Goal: Task Accomplishment & Management: Use online tool/utility

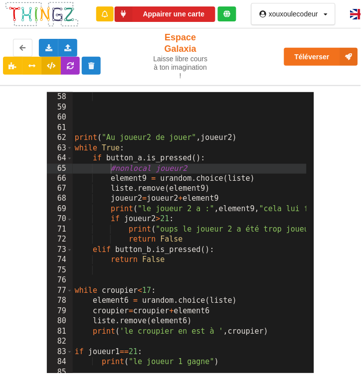
scroll to position [582, 0]
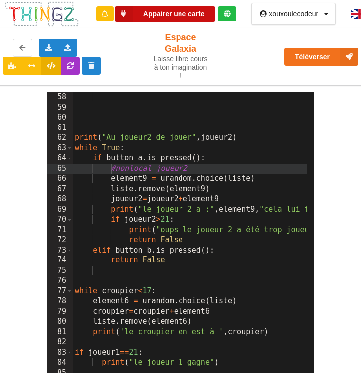
click at [161, 13] on button "Appairer une carte" at bounding box center [165, 13] width 101 height 15
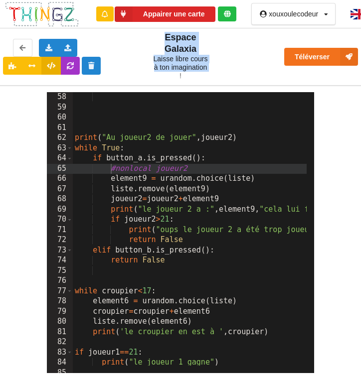
drag, startPoint x: 179, startPoint y: 77, endPoint x: 125, endPoint y: 77, distance: 54.3
click at [125, 77] on div "Exporter l'assemblage de blocs Exporter le code Python Importer un assemblage d…" at bounding box center [180, 56] width 369 height 61
click at [126, 76] on div "Exporter l'assemblage de blocs Exporter le code Python Importer un assemblage d…" at bounding box center [71, 57] width 150 height 50
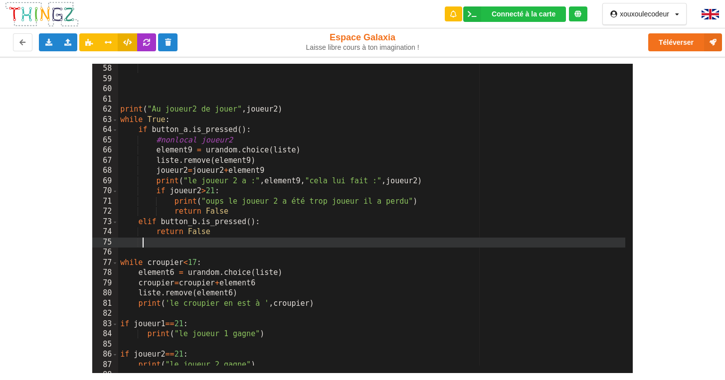
click at [142, 242] on div "return False print ( "Au joueur2 de jouer" , joueur2 ) while True : if button_a…" at bounding box center [528, 215] width 820 height 323
click at [146, 223] on div "return False print ( "Au joueur2 de jouer" , joueur2 ) while True : if button_a…" at bounding box center [528, 215] width 820 height 323
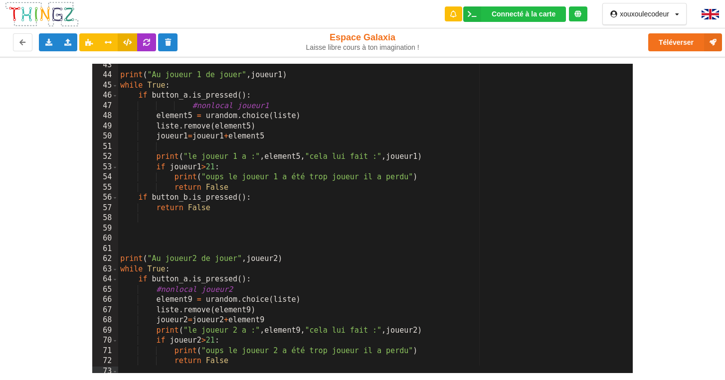
scroll to position [403, 0]
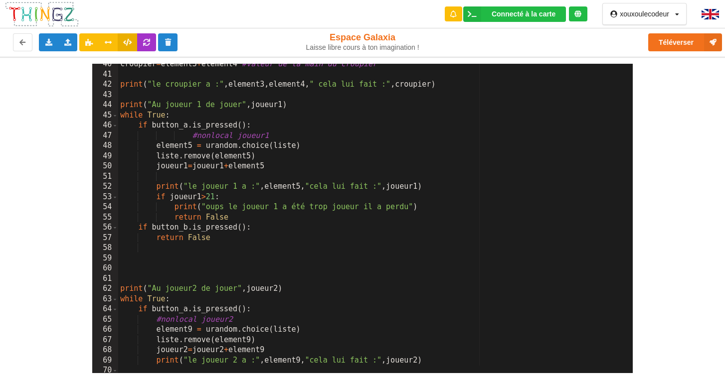
click at [139, 228] on div "croupier = element3 + element4 #valeur de la main du croupier print ( "le croup…" at bounding box center [528, 220] width 820 height 323
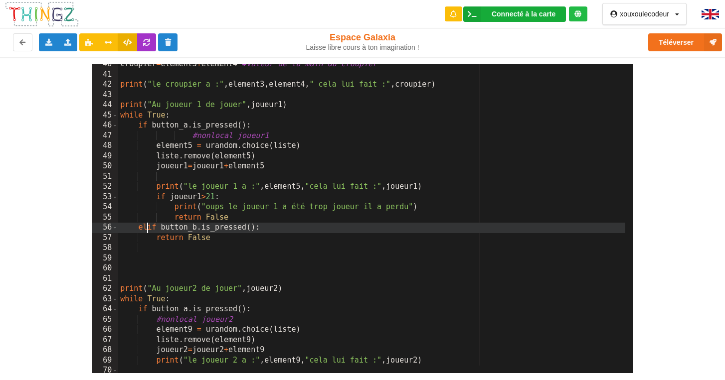
click at [360, 13] on div "Connecté à la carte" at bounding box center [523, 13] width 64 height 7
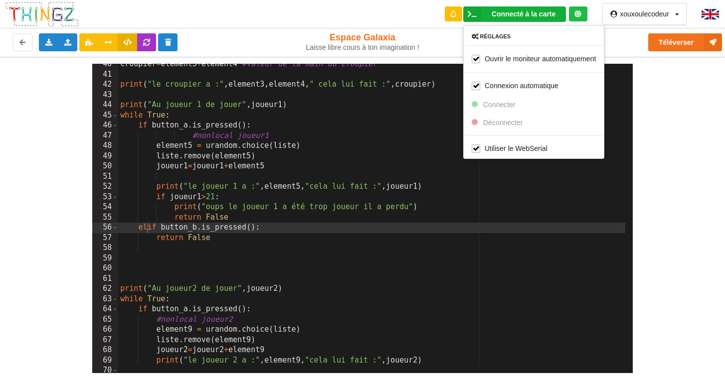
click at [360, 21] on div "Connecté à la carte Réglages Ouvrir le moniteur automatiquement Connexion autom…" at bounding box center [362, 14] width 739 height 28
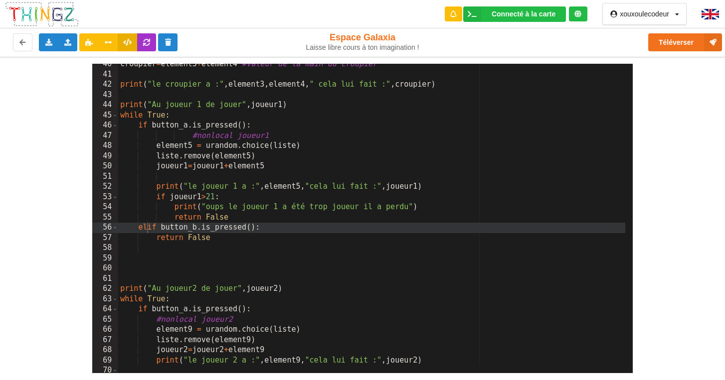
click at [360, 30] on div "Téléverser" at bounding box center [580, 42] width 298 height 32
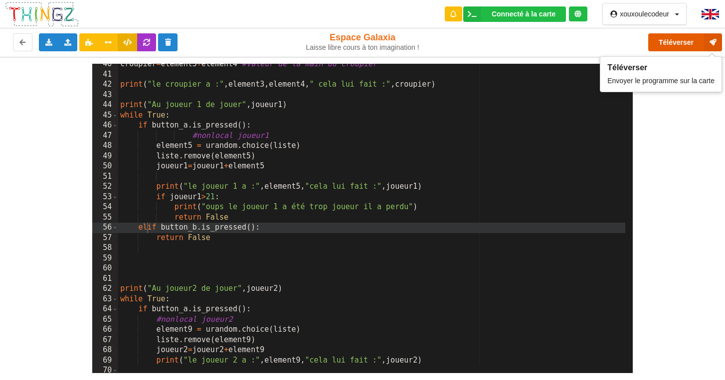
click at [360, 39] on button "Téléverser" at bounding box center [685, 42] width 74 height 18
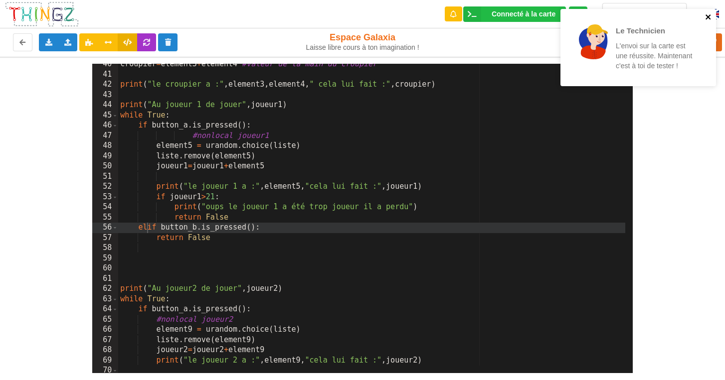
click at [360, 13] on icon "close" at bounding box center [708, 17] width 7 height 8
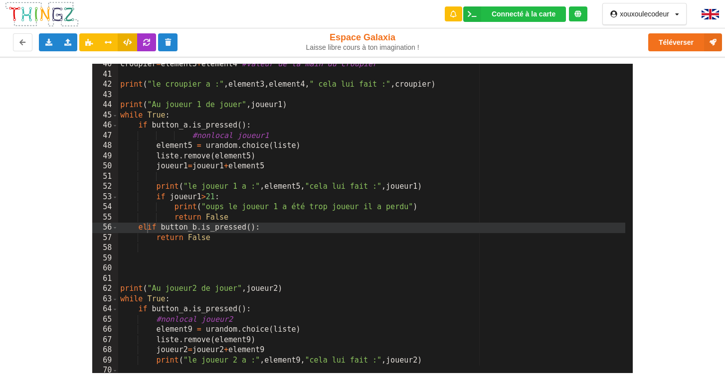
click at [360, 203] on div "croupier = element3 + element4 #valeur de la main du croupier print ( "le croup…" at bounding box center [528, 220] width 820 height 323
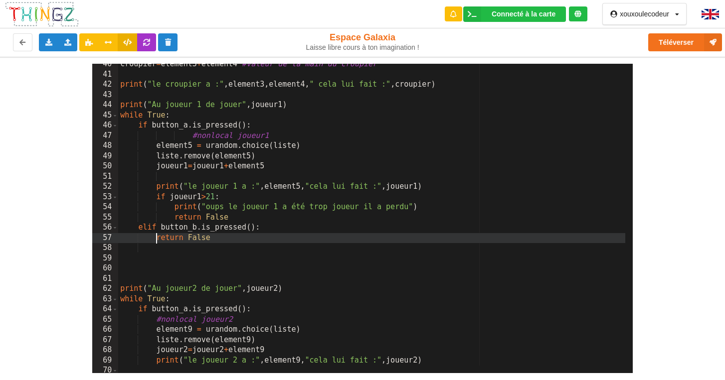
click at [158, 243] on div "croupier = element3 + element4 #valeur de la main du croupier print ( "le croup…" at bounding box center [528, 220] width 820 height 323
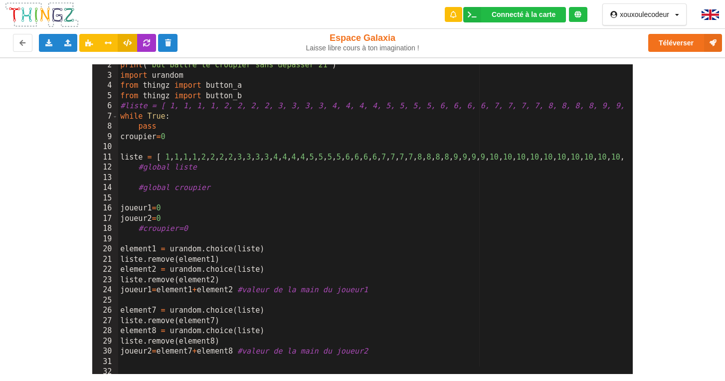
scroll to position [0, 0]
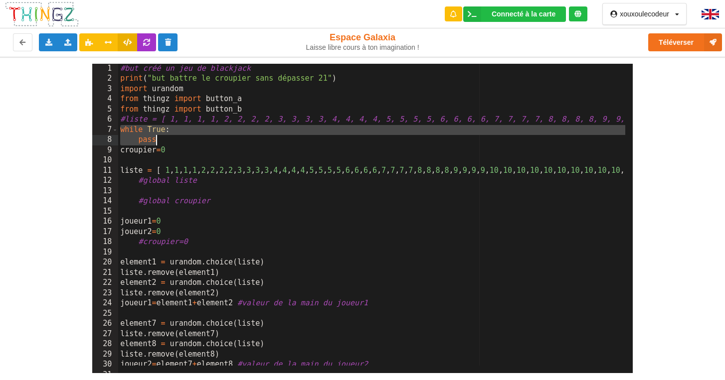
drag, startPoint x: 122, startPoint y: 131, endPoint x: 163, endPoint y: 142, distance: 42.9
click at [163, 142] on div "#but créé un jeu de blackjack print ( "but battre le croupier sans dépasser 21"…" at bounding box center [528, 225] width 820 height 323
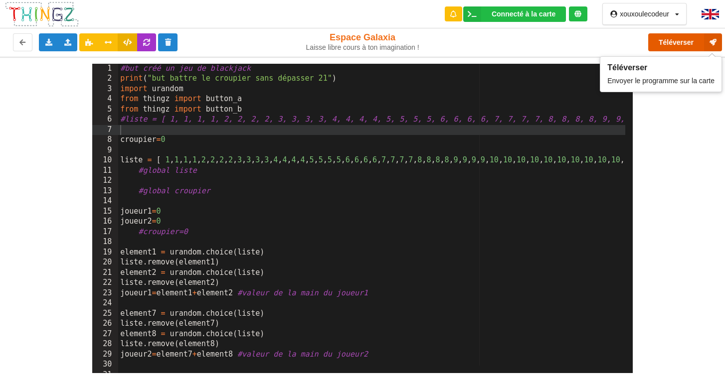
click at [360, 50] on button "Téléverser" at bounding box center [685, 42] width 74 height 18
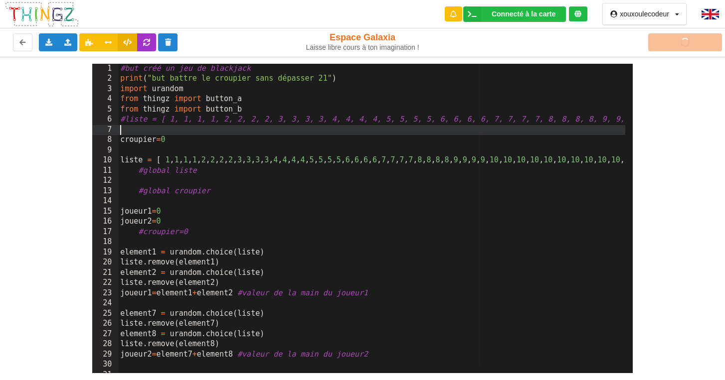
click at [149, 130] on div "#but créé un jeu de blackjack print ( "but battre le croupier sans dépasser 21"…" at bounding box center [528, 225] width 820 height 323
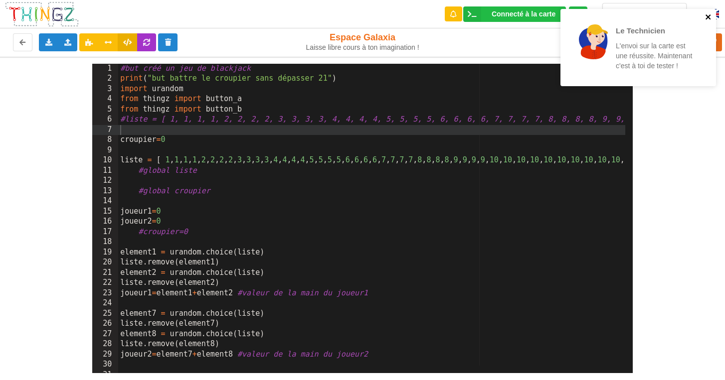
click at [360, 15] on icon "close" at bounding box center [707, 16] width 5 height 5
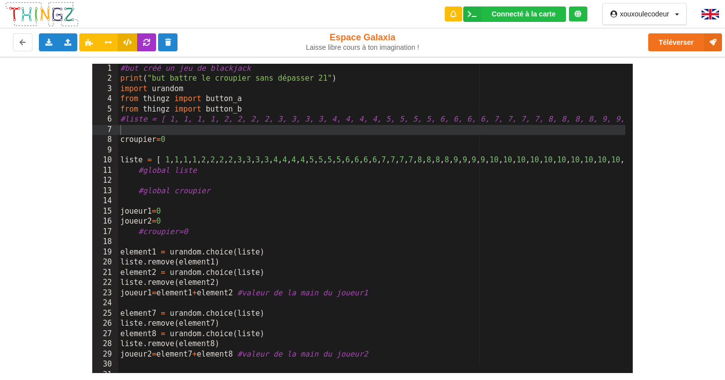
click at [137, 134] on div "#but créé un jeu de blackjack print ( "but battre le croupier sans dépasser 21"…" at bounding box center [528, 225] width 820 height 323
click at [107, 208] on div "15" at bounding box center [105, 212] width 26 height 10
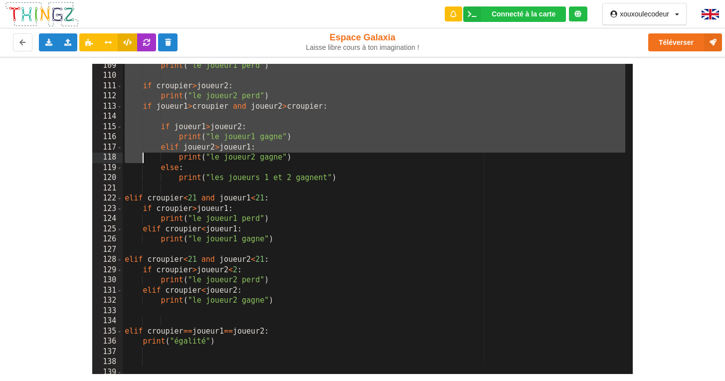
scroll to position [1179, 0]
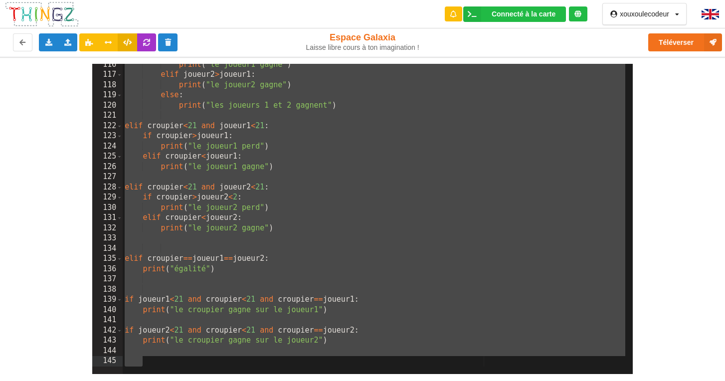
drag, startPoint x: 122, startPoint y: 67, endPoint x: 245, endPoint y: 359, distance: 316.7
click at [245, 359] on div "print ( "le joueur1 gagne" ) elif joueur2 > joueur1 : print ( "le joueur2 gagne…" at bounding box center [533, 221] width 820 height 323
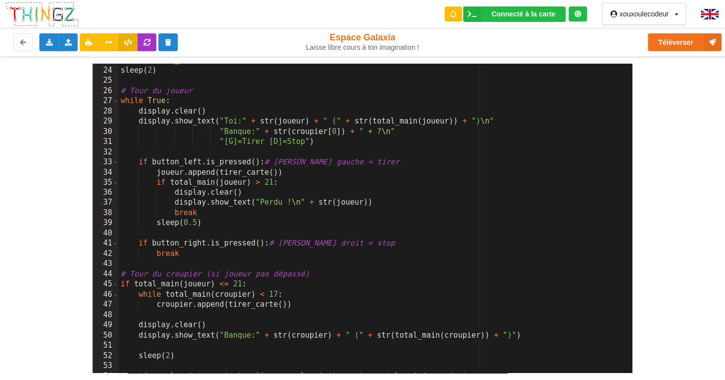
scroll to position [0, 0]
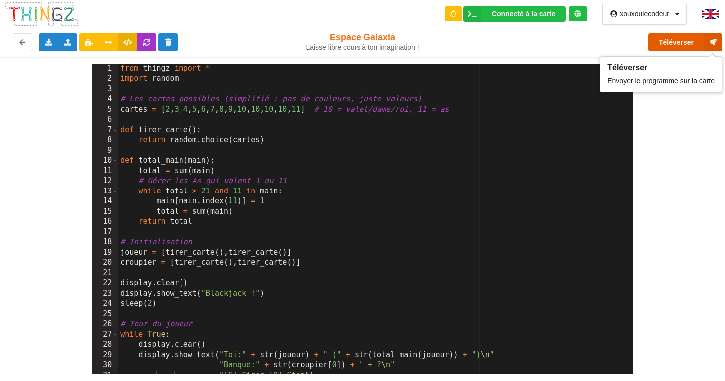
click at [360, 43] on button "Téléverser" at bounding box center [685, 42] width 74 height 18
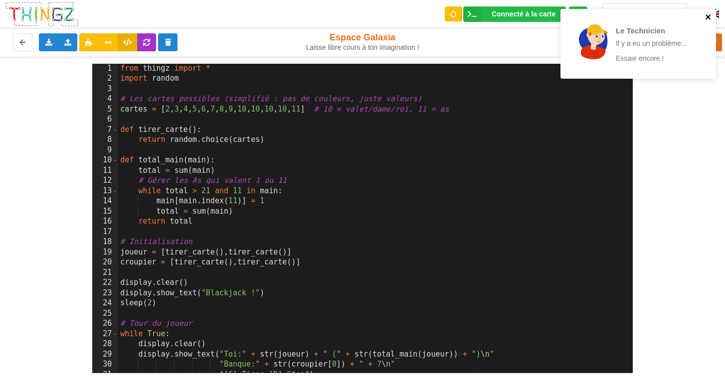
click at [360, 14] on icon "close" at bounding box center [708, 17] width 7 height 8
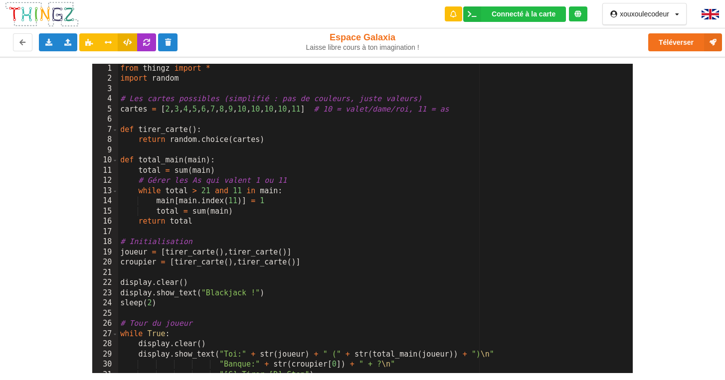
click at [360, 40] on div "Téléverser" at bounding box center [580, 42] width 298 height 32
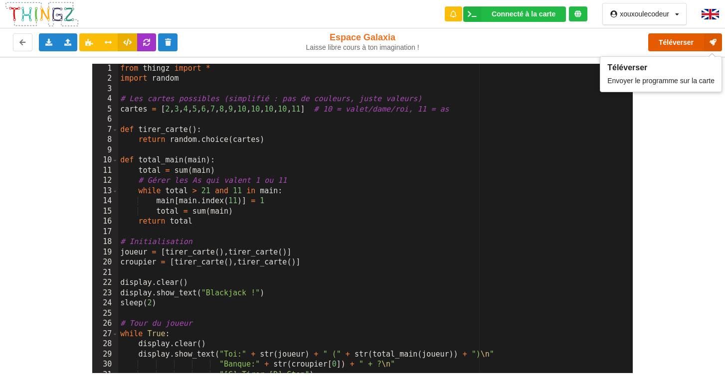
click at [360, 42] on button "Téléverser" at bounding box center [685, 42] width 74 height 18
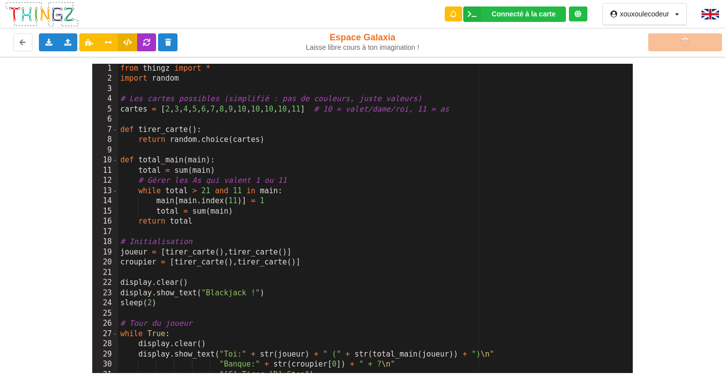
click at [360, 34] on div "Téléverser" at bounding box center [580, 42] width 298 height 32
click at [360, 39] on div "Téléverser" at bounding box center [580, 42] width 298 height 32
click at [360, 43] on div "Téléverser" at bounding box center [580, 42] width 298 height 32
click at [360, 102] on div "1 2 3 4 5 6 7 8 9 10 11 12 13 14 15 16 17 18 19 20 21 22 23 24 25 26 27 28 29 3…" at bounding box center [362, 215] width 739 height 317
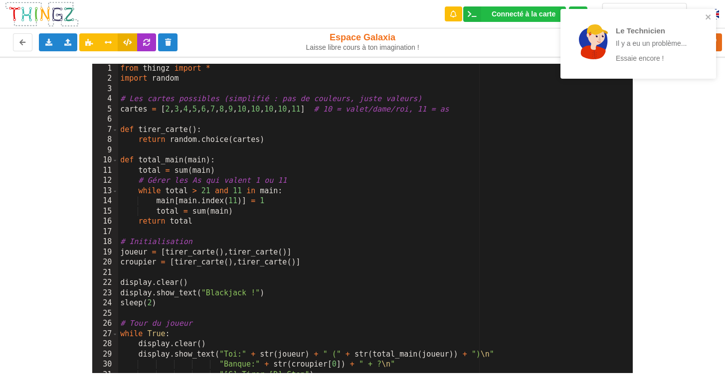
click at [360, 47] on div "Le Technicien Il y a eu un problème... Essaie encore !" at bounding box center [634, 44] width 135 height 56
click at [360, 12] on div "Le Technicien Il y a eu un problème... Essaie encore !" at bounding box center [638, 44] width 156 height 70
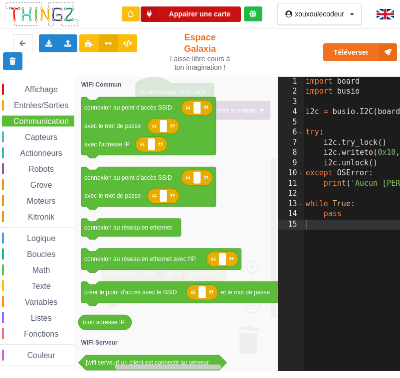
click at [219, 8] on button "Appairer une carte" at bounding box center [191, 13] width 101 height 15
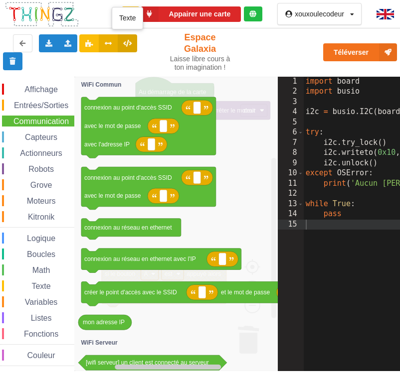
click at [125, 43] on icon at bounding box center [127, 43] width 8 height 6
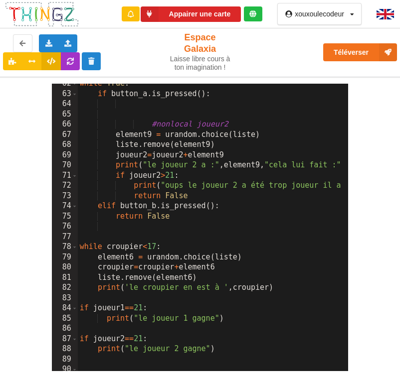
scroll to position [598, 0]
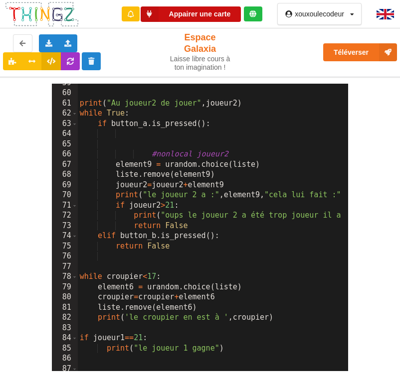
click at [223, 18] on button "Appairer une carte" at bounding box center [191, 13] width 101 height 15
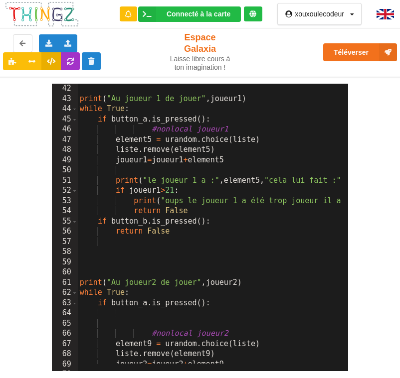
scroll to position [419, 0]
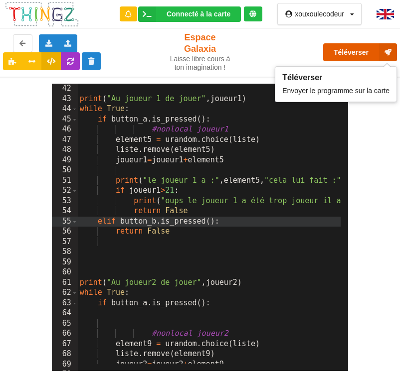
click at [355, 52] on button "Téléverser" at bounding box center [360, 52] width 74 height 18
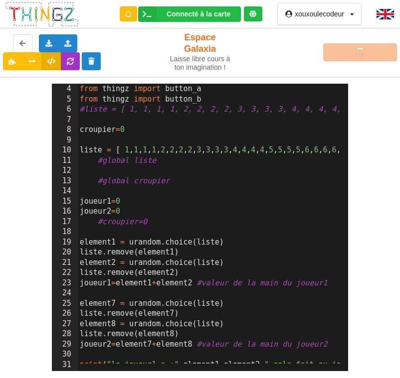
scroll to position [0, 0]
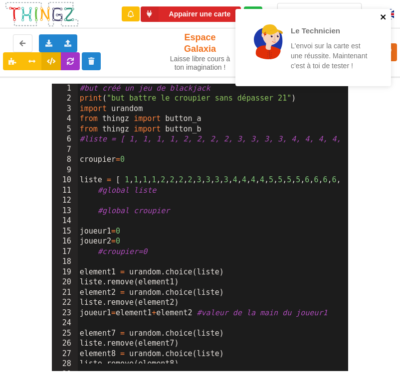
click at [381, 15] on icon "close" at bounding box center [382, 16] width 5 height 5
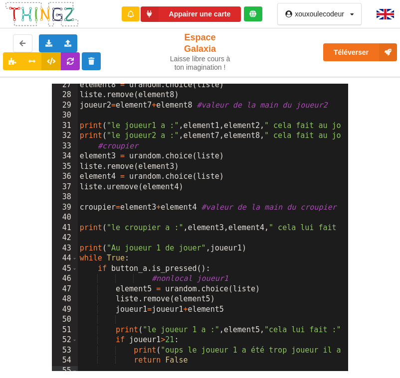
scroll to position [299, 0]
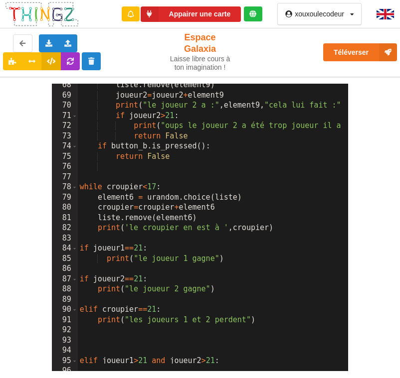
scroll to position [628, 0]
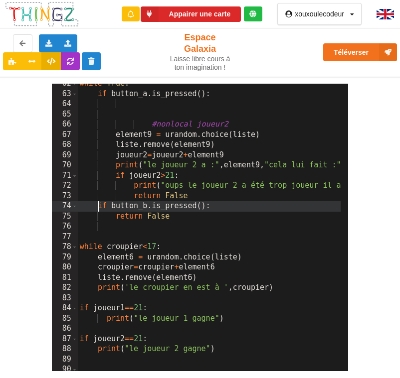
click at [281, 24] on div "xouxoulecodeur Profil Déconnexion" at bounding box center [319, 14] width 84 height 22
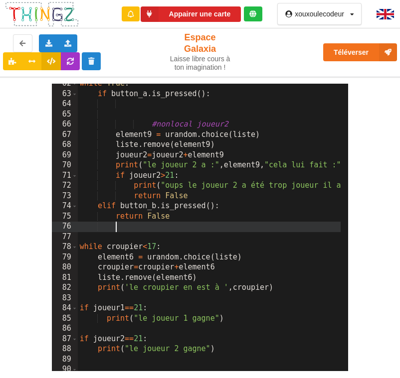
click at [216, 14] on button "Appairer une carte" at bounding box center [191, 13] width 101 height 15
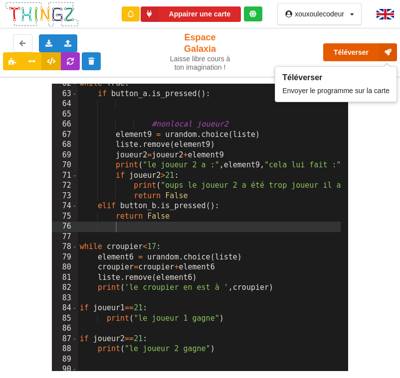
click at [355, 50] on button "Téléverser" at bounding box center [360, 52] width 74 height 18
click at [351, 47] on button "Téléverser" at bounding box center [360, 52] width 74 height 18
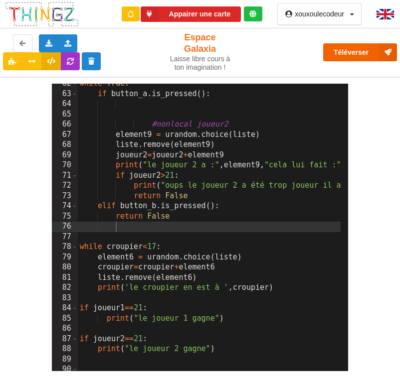
click at [351, 47] on div "Le Technicien Il y a eu un problème... Essaie encore ! Appairer une carte xouxo…" at bounding box center [200, 182] width 414 height 378
click at [351, 47] on button "Téléverser" at bounding box center [360, 52] width 74 height 18
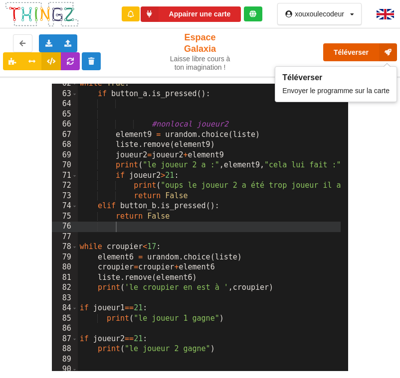
click at [350, 47] on button "Téléverser" at bounding box center [360, 52] width 74 height 18
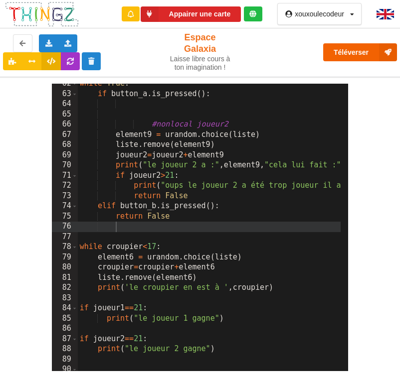
click at [350, 47] on div "Le Technicien Il y a eu un problème... Essaie encore !" at bounding box center [313, 47] width 160 height 81
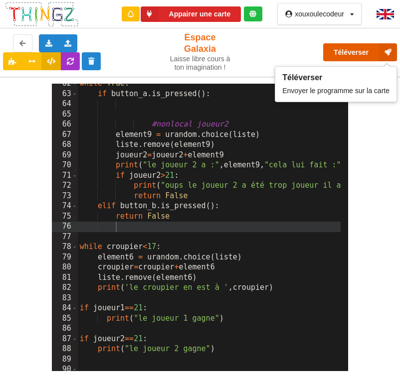
click at [350, 47] on button "Téléverser" at bounding box center [360, 52] width 74 height 18
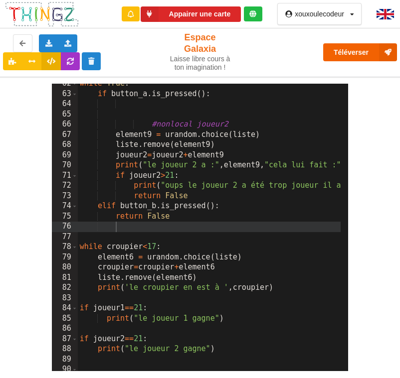
click at [350, 47] on div "Le Technicien Il y a eu un problème... Essaie encore !" at bounding box center [313, 47] width 160 height 81
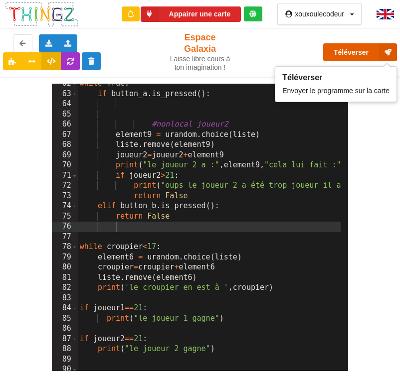
click at [350, 47] on button "Téléverser" at bounding box center [360, 52] width 74 height 18
click at [375, 59] on button "Téléverser" at bounding box center [360, 52] width 74 height 18
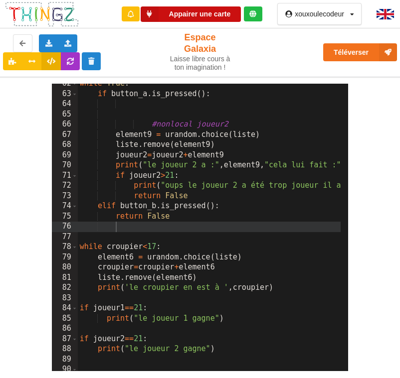
click at [207, 8] on button "Appairer une carte" at bounding box center [191, 13] width 101 height 15
click at [257, 13] on div at bounding box center [253, 13] width 18 height 15
click at [40, 11] on img at bounding box center [41, 14] width 75 height 26
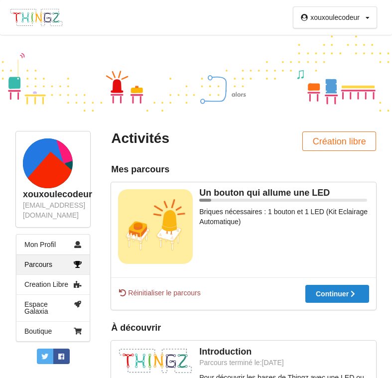
click at [40, 17] on img at bounding box center [36, 17] width 54 height 19
click at [63, 275] on link "Creation Libre" at bounding box center [52, 285] width 73 height 20
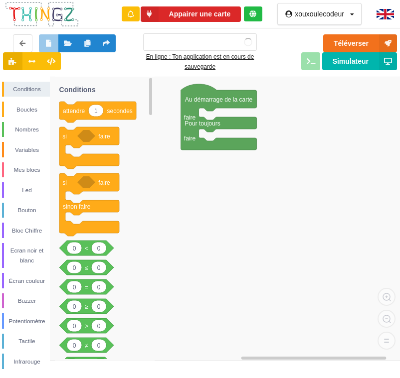
type input "blackjack"
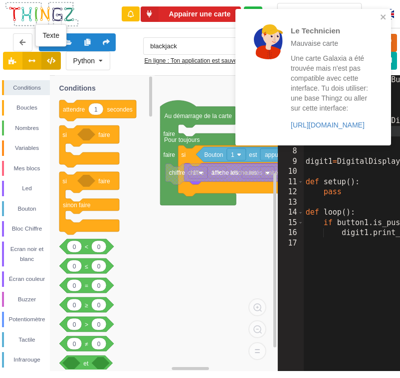
click at [55, 63] on button at bounding box center [50, 61] width 19 height 18
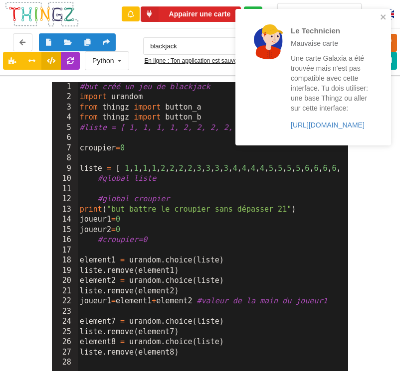
click at [379, 15] on div "Le Technicien Mauvaise carte Une carte Galaxia a été trouvée mais n'est pas com…" at bounding box center [309, 77] width 141 height 129
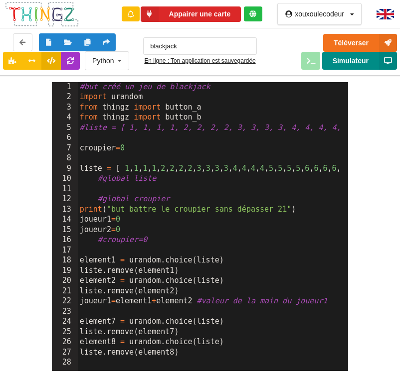
click at [350, 65] on button "Simulateur" at bounding box center [359, 61] width 75 height 18
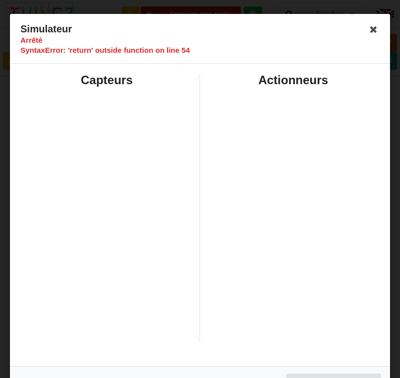
click at [377, 29] on div "Simulateur Arrêté SyntaxError: 'return' outside function on line 54" at bounding box center [200, 39] width 380 height 50
click at [369, 27] on icon at bounding box center [373, 29] width 16 height 16
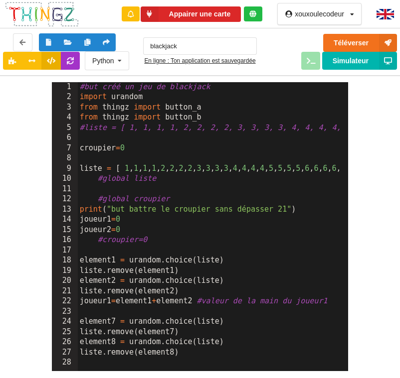
drag, startPoint x: 77, startPoint y: 102, endPoint x: 96, endPoint y: 124, distance: 29.4
click at [102, 130] on div "1 2 3 4 5 6 7 8 9 10 11 12 13 14 15 16 17 18 19 20 21 22 23 24 25 26 27 28 #but…" at bounding box center [200, 227] width 297 height 290
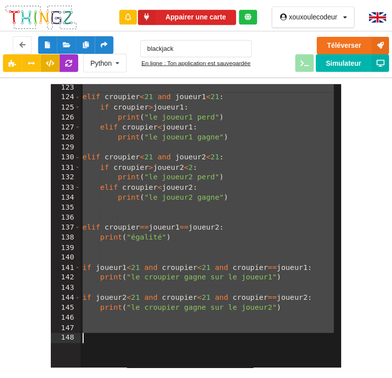
scroll to position [1248, 0]
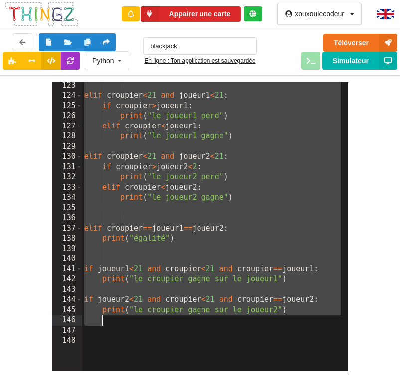
drag, startPoint x: 79, startPoint y: 106, endPoint x: 244, endPoint y: 338, distance: 284.9
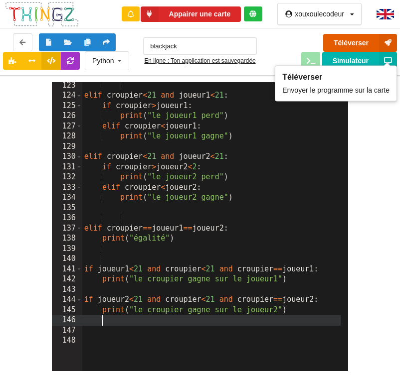
click at [367, 51] on button "Téléverser" at bounding box center [360, 43] width 74 height 18
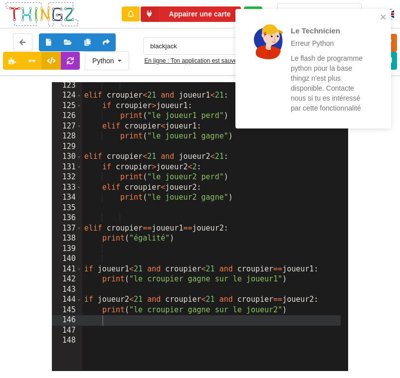
click at [343, 91] on p "Le flash de programme python pour la base thingz n'est plus disponible. Contact…" at bounding box center [330, 83] width 78 height 60
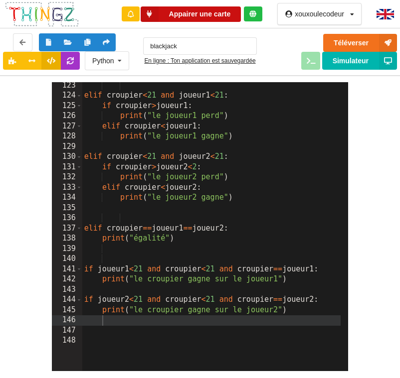
click at [192, 14] on button "Appairer une carte" at bounding box center [191, 13] width 101 height 15
click at [272, 59] on div "Téléverser Simulateur" at bounding box center [334, 52] width 140 height 36
click at [54, 15] on img at bounding box center [41, 14] width 75 height 26
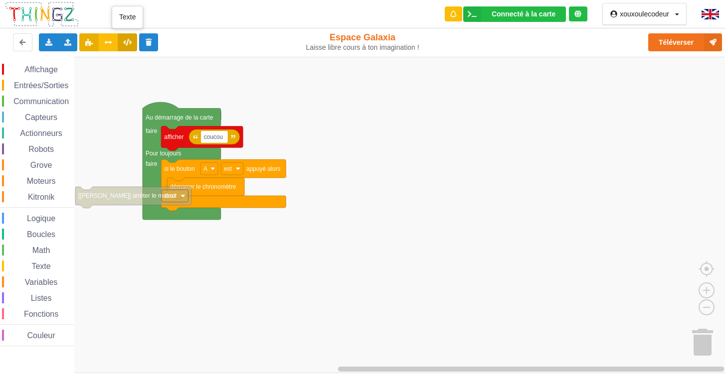
click at [126, 42] on icon at bounding box center [127, 42] width 8 height 6
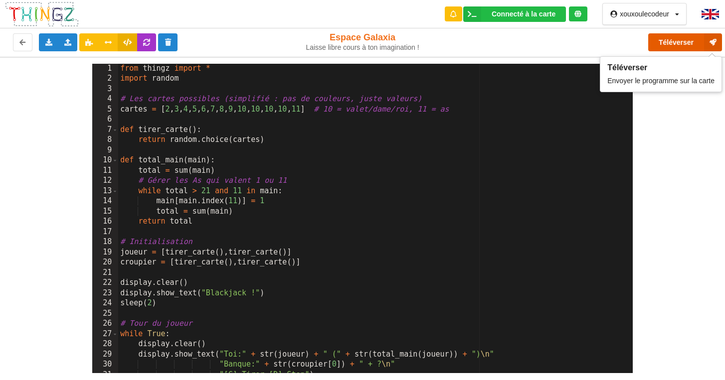
click at [704, 42] on icon at bounding box center [713, 42] width 18 height 18
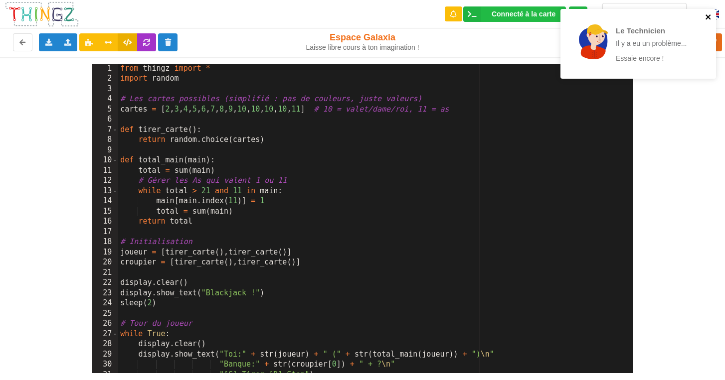
click at [708, 18] on icon "close" at bounding box center [707, 16] width 5 height 5
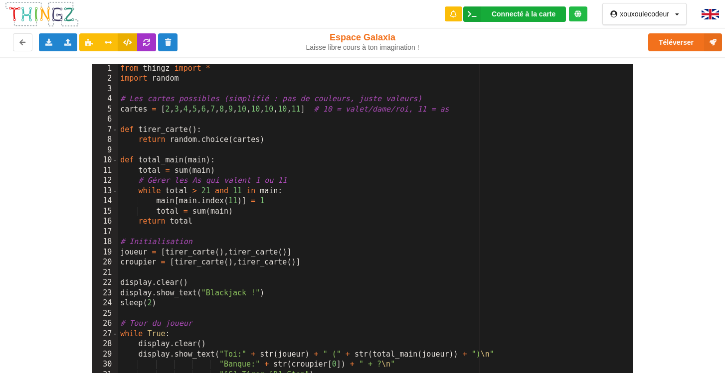
click at [545, 14] on div "Connecté à la carte" at bounding box center [523, 13] width 64 height 7
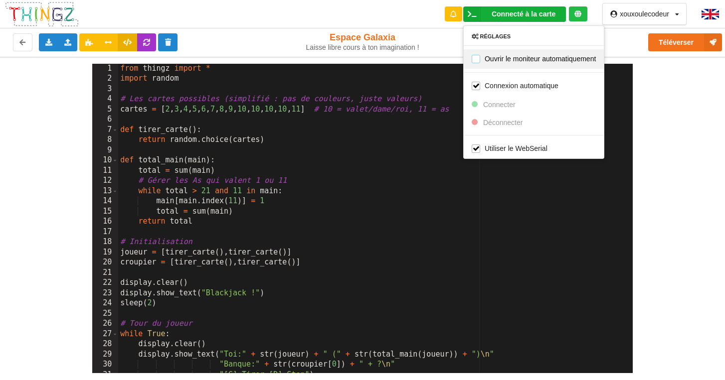
click at [515, 60] on label "Ouvrir le moniteur automatiquement" at bounding box center [534, 58] width 124 height 8
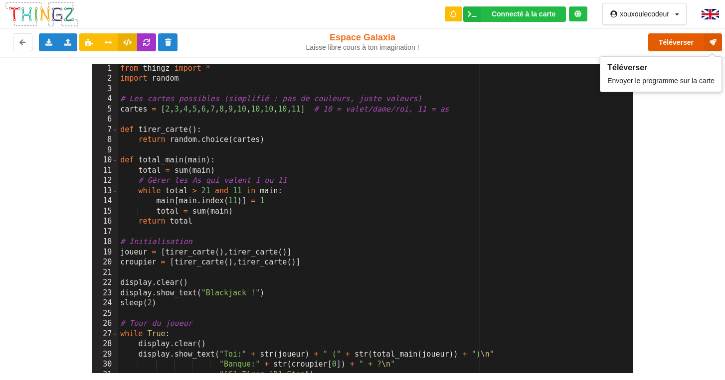
click at [690, 46] on button "Téléverser" at bounding box center [685, 42] width 74 height 18
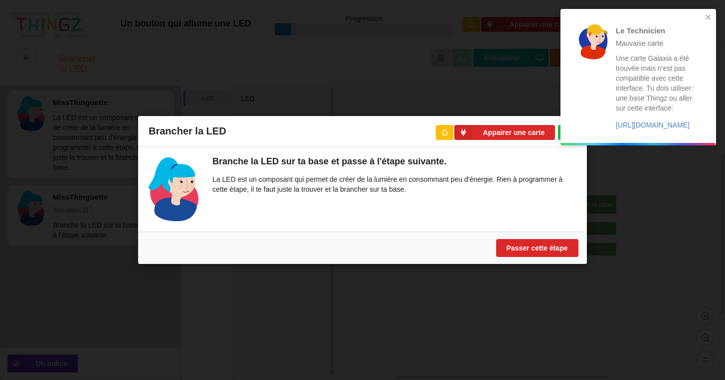
click at [531, 98] on div "Brancher la LED Appairer une carte Branche la LED sur ta base et passe à l'étap…" at bounding box center [362, 190] width 725 height 380
click at [711, 15] on icon "close" at bounding box center [708, 17] width 7 height 8
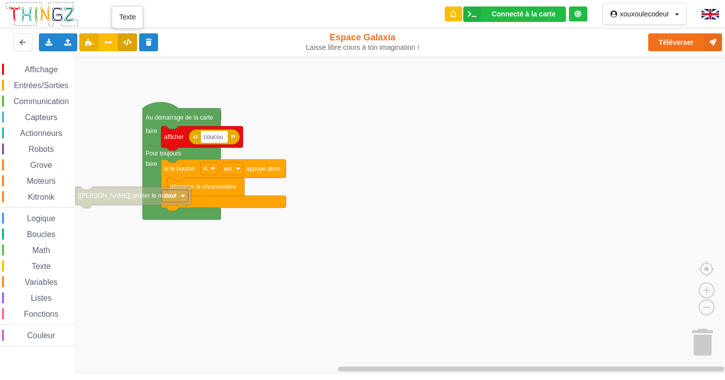
click at [123, 51] on button at bounding box center [127, 42] width 19 height 18
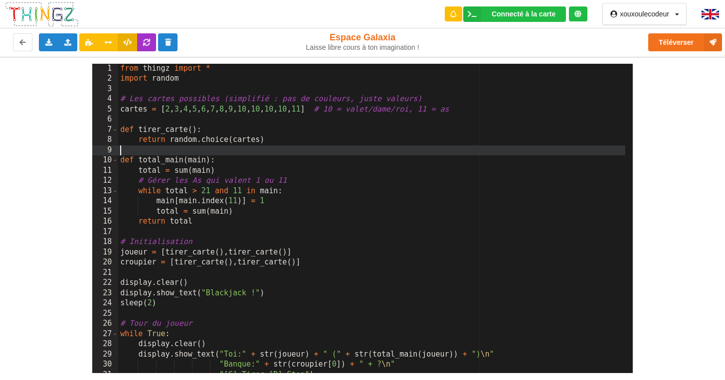
click at [355, 148] on div "from thingz import * import random # Les cartes possibles (simplifié : pas de c…" at bounding box center [371, 229] width 507 height 330
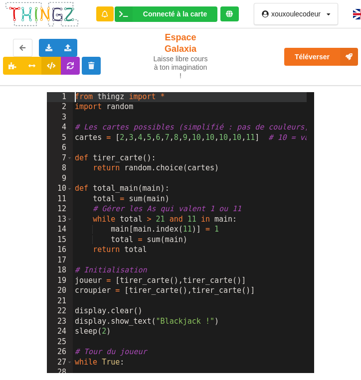
drag, startPoint x: 77, startPoint y: 98, endPoint x: 162, endPoint y: 261, distance: 184.2
click at [120, 189] on div "from thingz import * import random # Les cartes possibles (simplifié : pas de c…" at bounding box center [274, 239] width 403 height 294
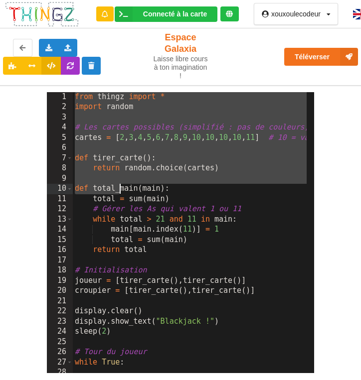
click at [162, 261] on div "from thingz import * import random # Les cartes possibles (simplifié : pas de c…" at bounding box center [274, 239] width 403 height 294
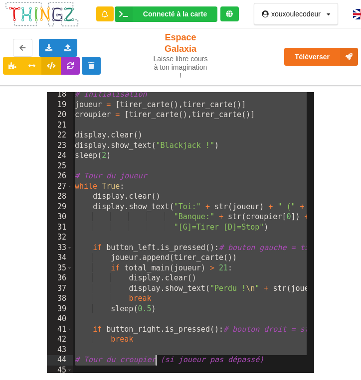
scroll to position [329, 0]
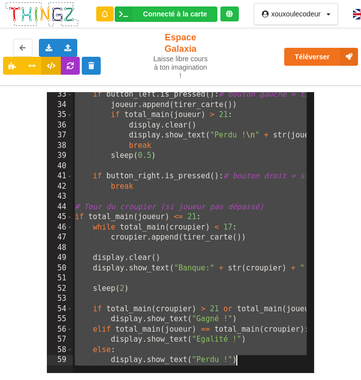
drag, startPoint x: 75, startPoint y: 97, endPoint x: 250, endPoint y: 360, distance: 316.7
click at [250, 360] on div "if button_left . is_pressed ( ) : # bouton gauche = tirer joueur . append ( tir…" at bounding box center [274, 237] width 403 height 294
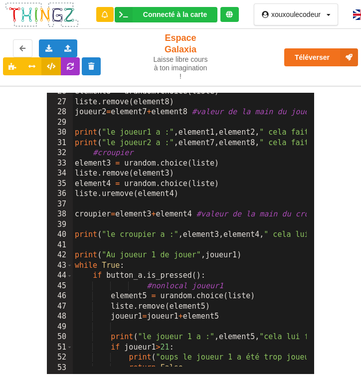
scroll to position [0, 0]
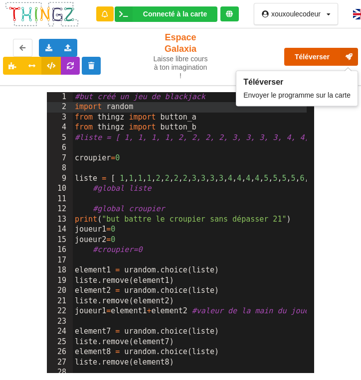
click at [313, 59] on button "Téléverser" at bounding box center [321, 57] width 74 height 18
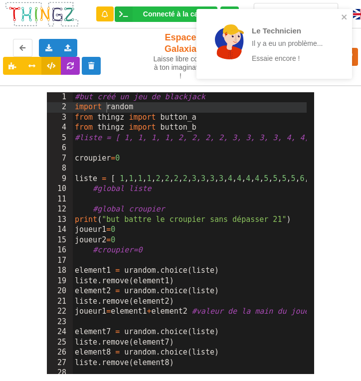
click at [288, 57] on p "Essaie encore !" at bounding box center [291, 58] width 78 height 10
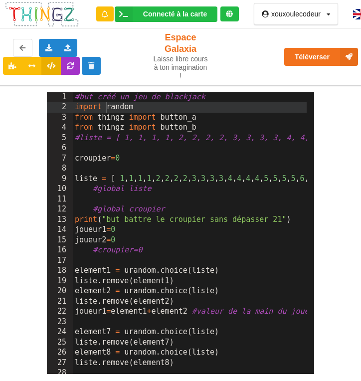
click at [190, 67] on div "Laisse libre cours à ton imagination !" at bounding box center [180, 67] width 55 height 25
click at [73, 71] on button at bounding box center [70, 66] width 19 height 18
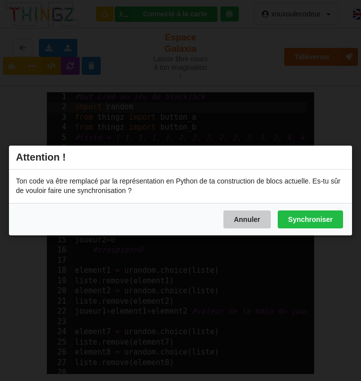
click at [236, 211] on button "Annuler" at bounding box center [246, 219] width 47 height 18
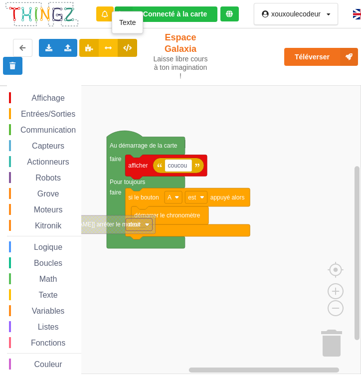
click at [124, 50] on icon at bounding box center [127, 47] width 8 height 6
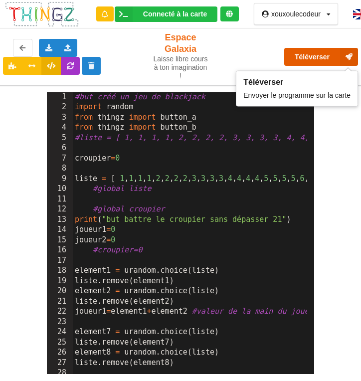
click at [294, 53] on button "Téléverser" at bounding box center [321, 57] width 74 height 18
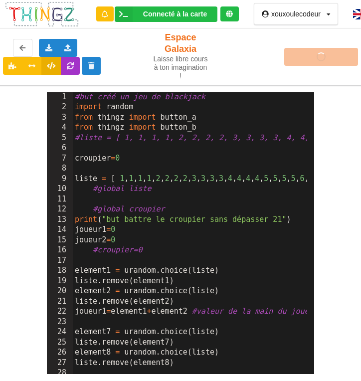
click at [237, 53] on div "Téléverser" at bounding box center [290, 57] width 150 height 32
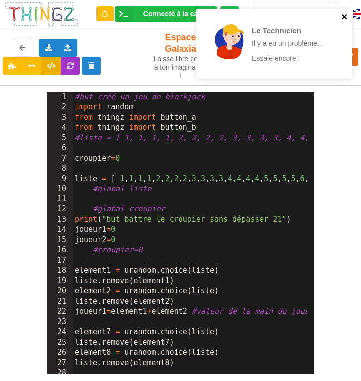
click at [343, 19] on icon "close" at bounding box center [344, 17] width 7 height 8
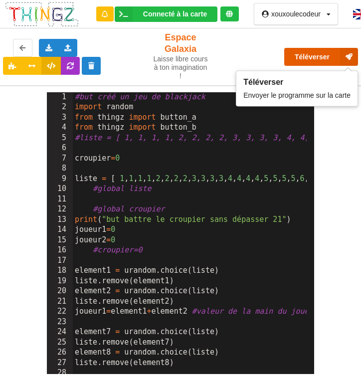
click at [313, 55] on button "Téléverser" at bounding box center [321, 57] width 74 height 18
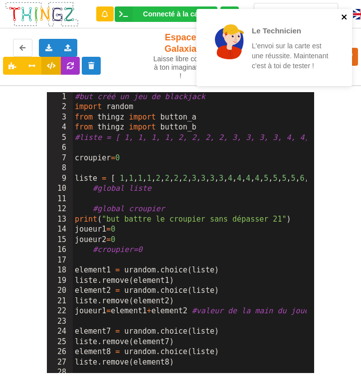
click at [342, 19] on icon "close" at bounding box center [343, 16] width 5 height 5
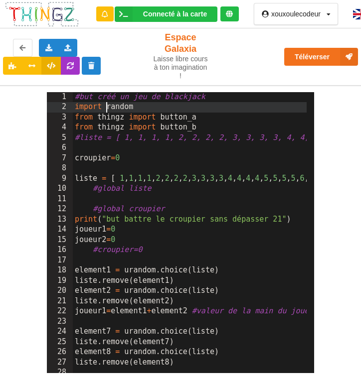
click at [230, 13] on icon at bounding box center [229, 13] width 7 height 7
